Goal: Information Seeking & Learning: Learn about a topic

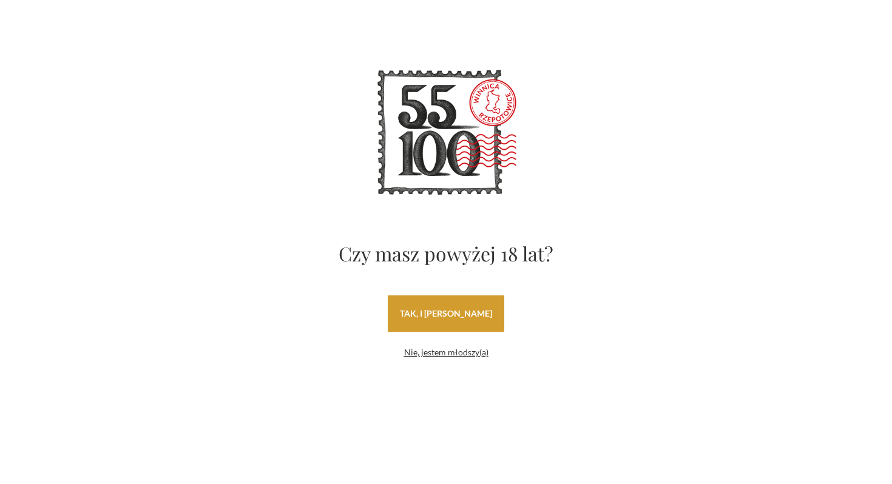
click at [467, 317] on link "tak, i [PERSON_NAME]" at bounding box center [446, 314] width 117 height 36
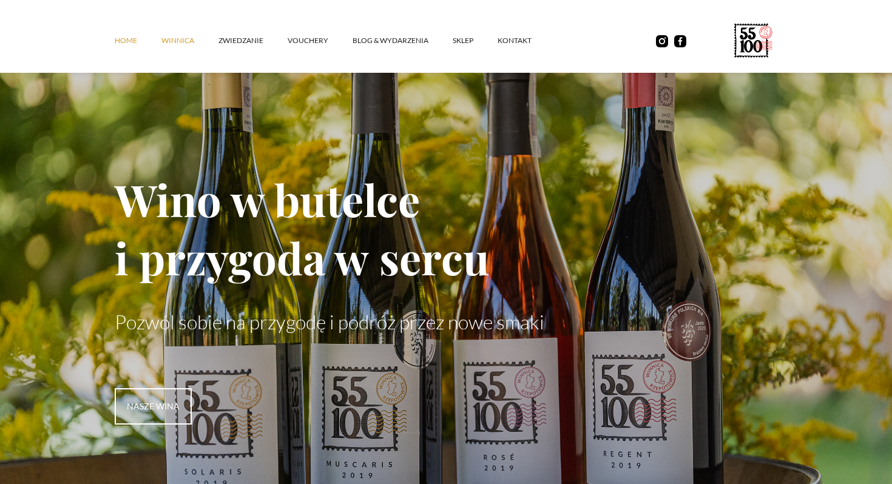
click at [192, 38] on link "winnica" at bounding box center [189, 40] width 57 height 36
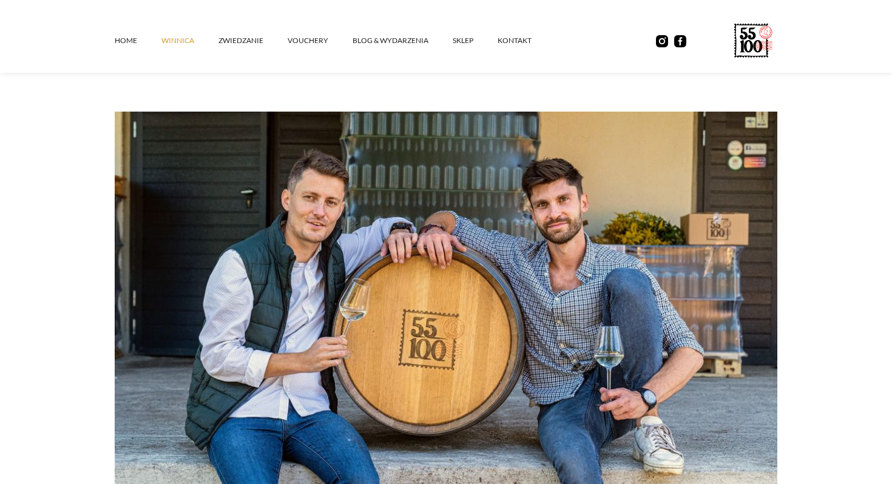
scroll to position [70, 0]
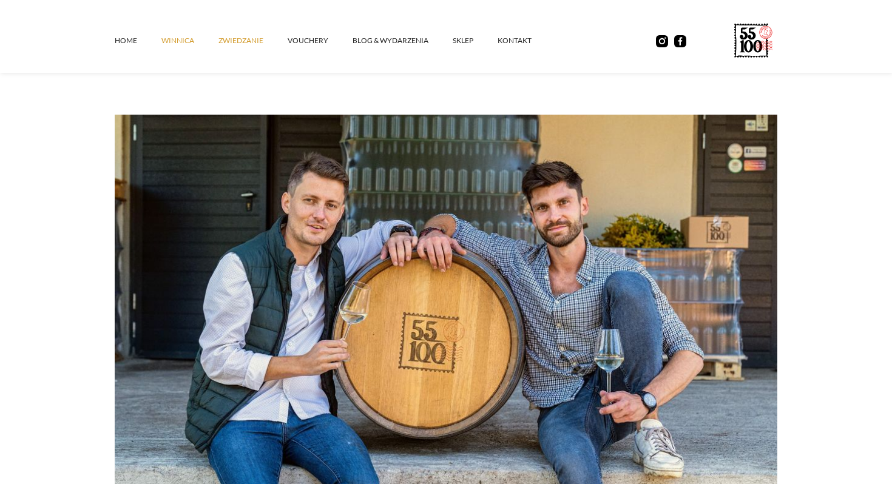
click at [237, 47] on link "ZWIEDZANIE" at bounding box center [252, 40] width 69 height 36
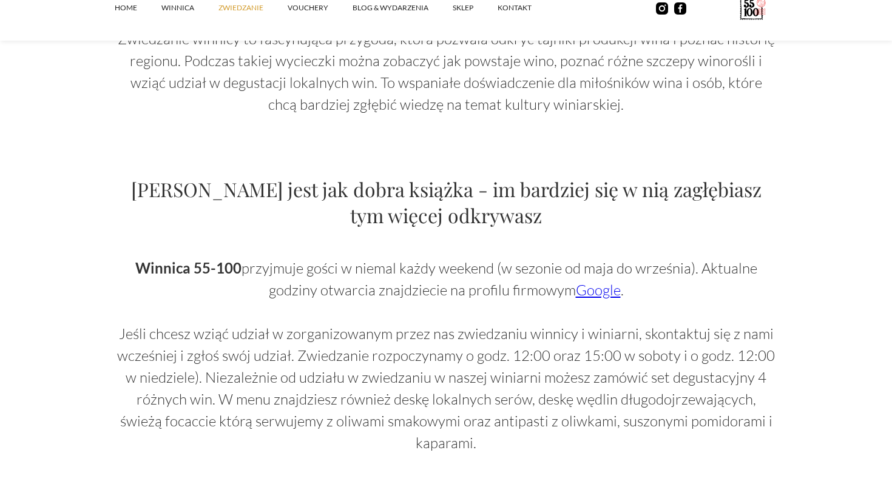
scroll to position [654, 0]
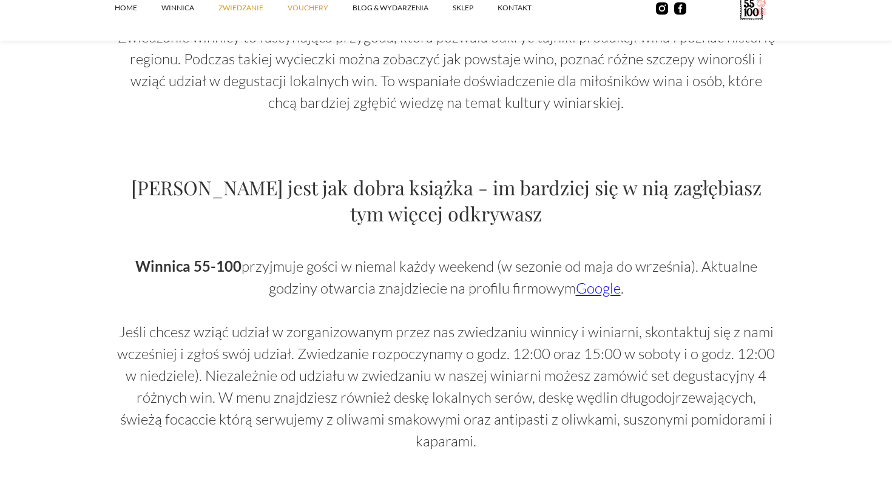
click at [320, 8] on link "vouchery" at bounding box center [320, 8] width 65 height 36
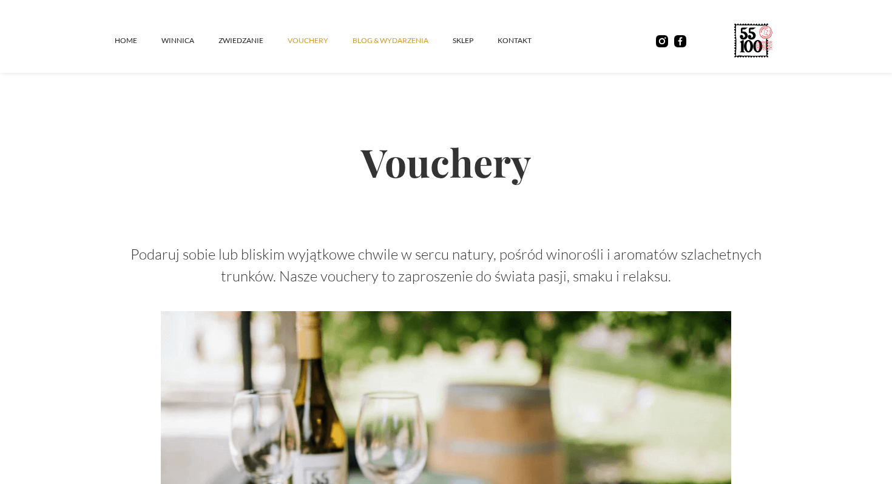
click at [399, 37] on link "Blog & Wydarzenia" at bounding box center [403, 40] width 100 height 36
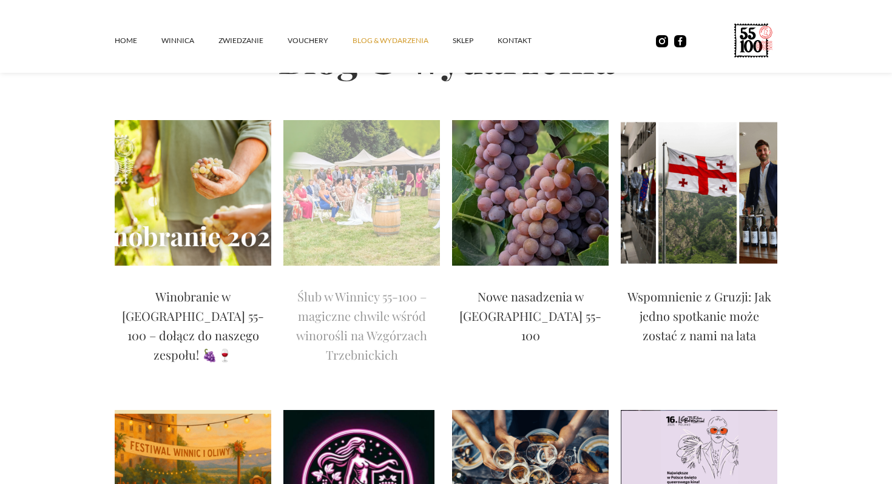
scroll to position [137, 0]
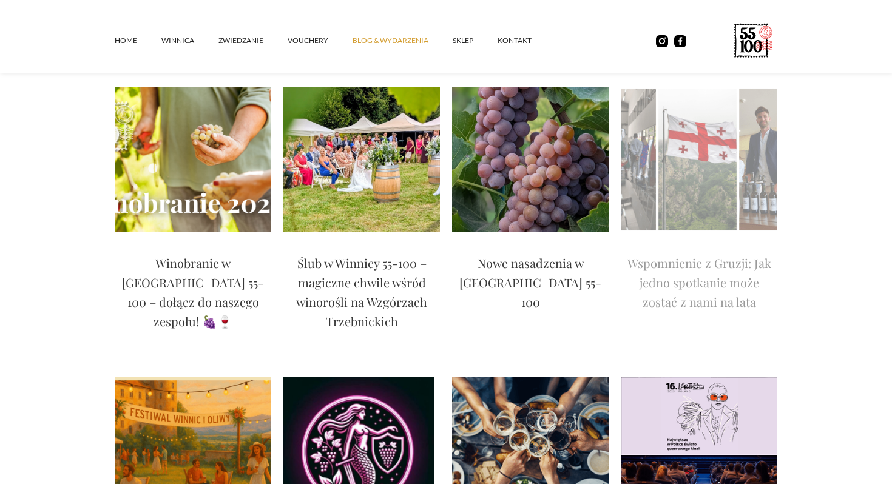
click at [723, 171] on img at bounding box center [699, 160] width 157 height 146
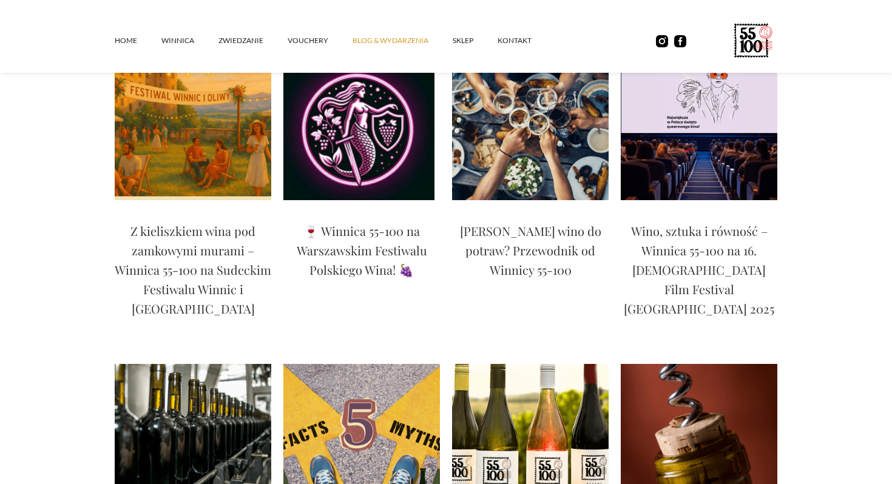
scroll to position [462, 0]
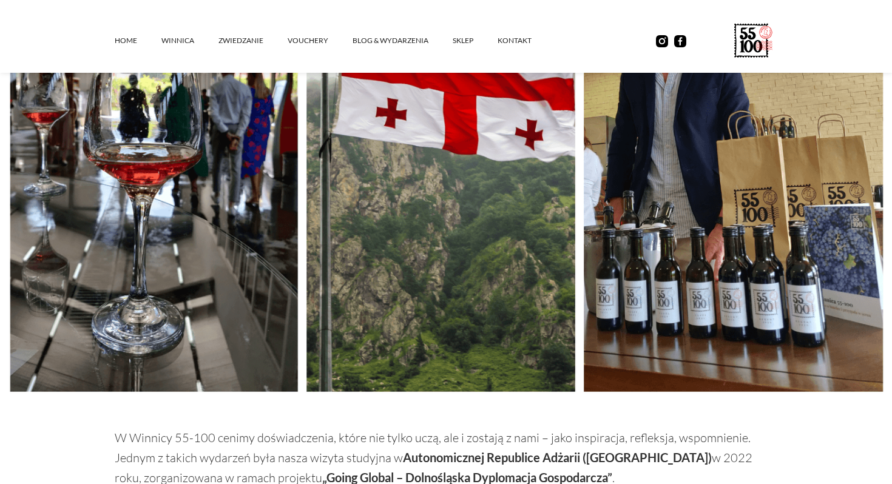
scroll to position [402, 0]
